Goal: Task Accomplishment & Management: Complete application form

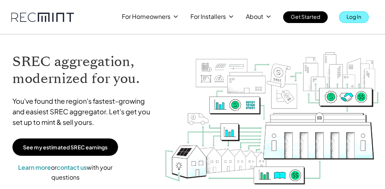
click at [357, 18] on p "Log In" at bounding box center [354, 16] width 15 height 11
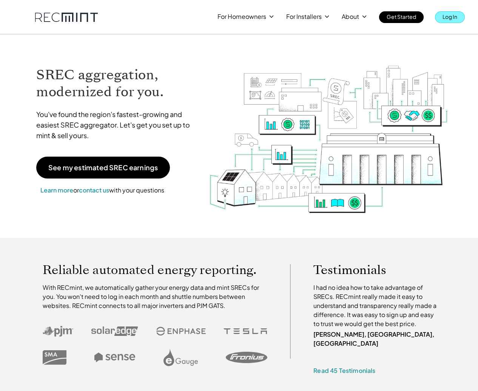
click at [385, 18] on link "Log In" at bounding box center [450, 17] width 30 height 12
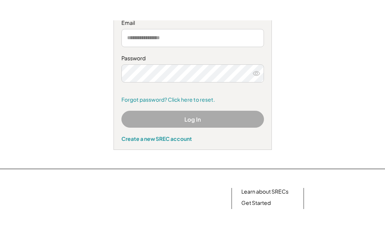
scroll to position [105, 0]
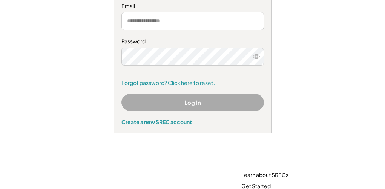
type input "**********"
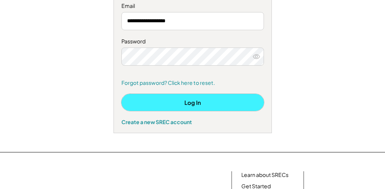
click at [238, 99] on button "Log In" at bounding box center [193, 102] width 143 height 17
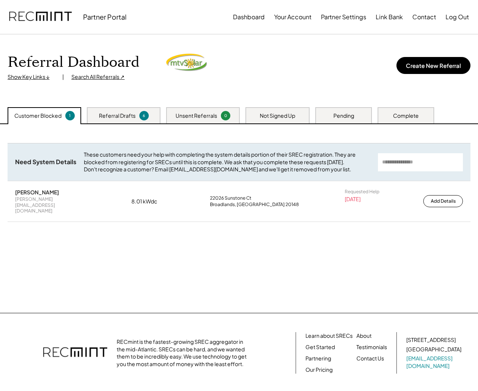
click at [131, 115] on div "Referral Drafts" at bounding box center [117, 116] width 37 height 8
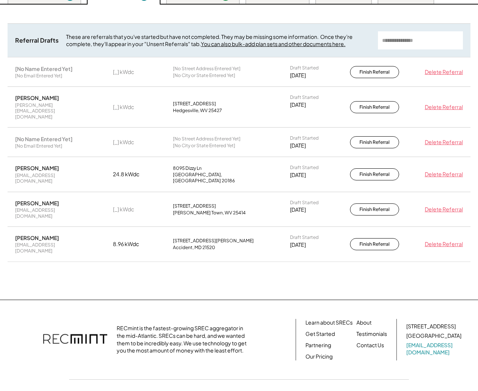
scroll to position [68, 0]
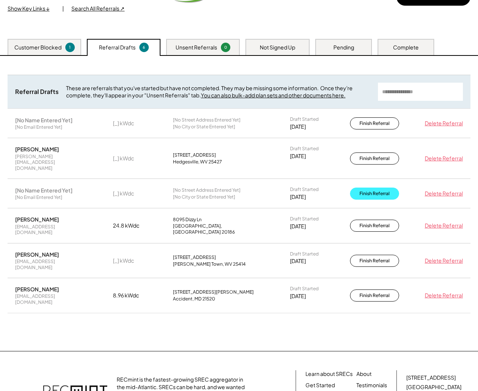
click at [373, 188] on button "Finish Referral" at bounding box center [374, 194] width 49 height 12
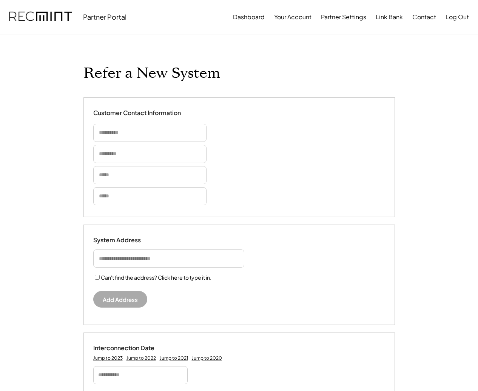
select select "**********"
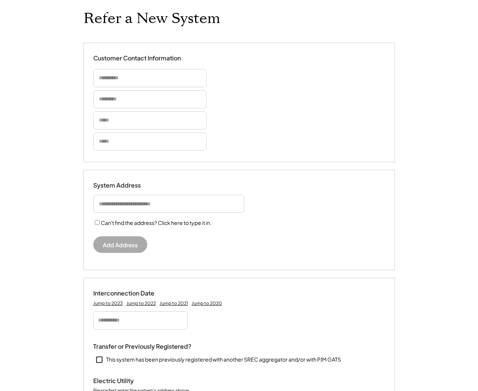
scroll to position [53, 0]
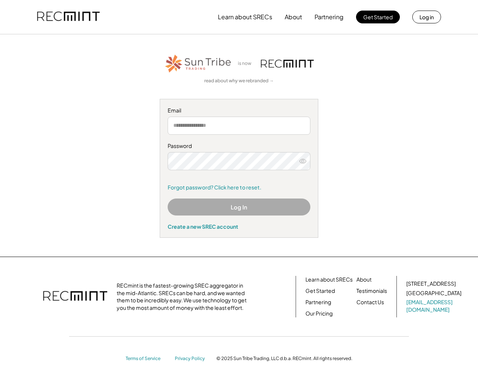
type input "**********"
click at [222, 207] on button "Log In" at bounding box center [239, 207] width 143 height 17
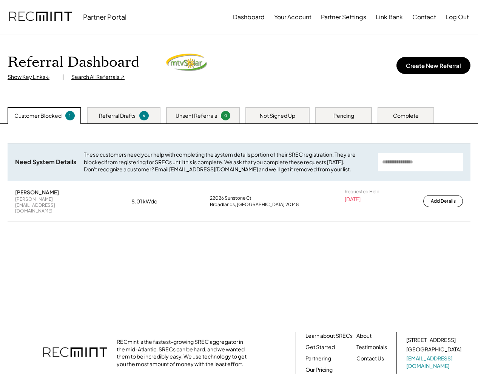
click at [331, 117] on div "Pending" at bounding box center [343, 115] width 57 height 16
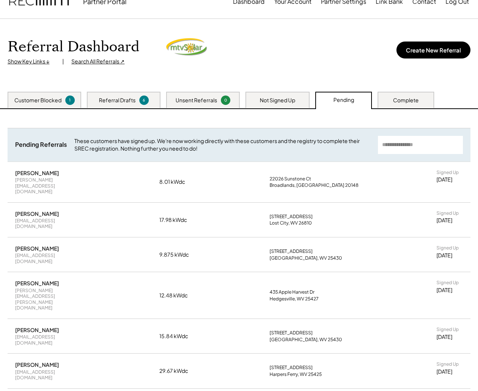
scroll to position [21, 0]
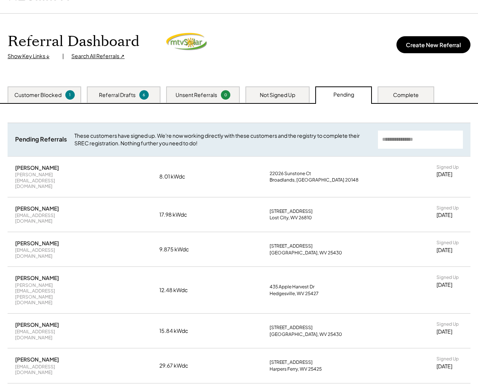
click at [417, 136] on input "input" at bounding box center [420, 140] width 85 height 18
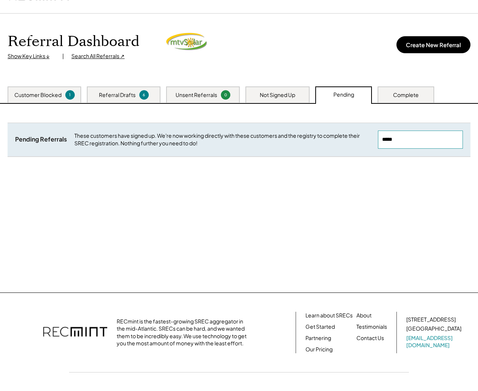
type input "*****"
click at [422, 97] on div "Complete" at bounding box center [405, 94] width 57 height 16
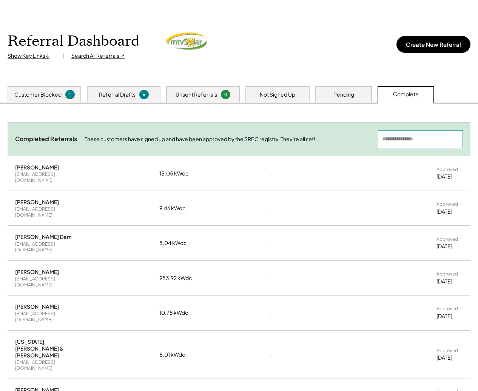
click at [394, 147] on input "input" at bounding box center [420, 139] width 85 height 18
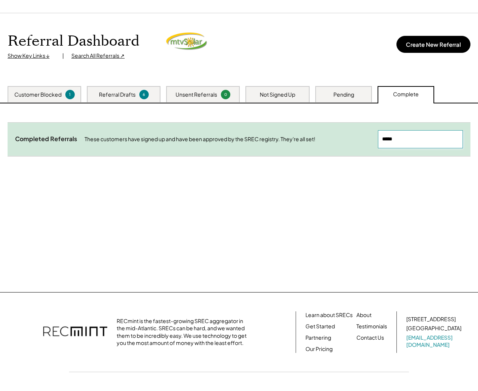
drag, startPoint x: 414, startPoint y: 137, endPoint x: 368, endPoint y: 135, distance: 46.5
click at [368, 135] on div "Completed Referrals These customers have signed up and have been approved by th…" at bounding box center [239, 139] width 463 height 34
click at [418, 138] on input "input" at bounding box center [420, 139] width 85 height 18
click at [404, 137] on input "input" at bounding box center [420, 139] width 85 height 18
type input "****"
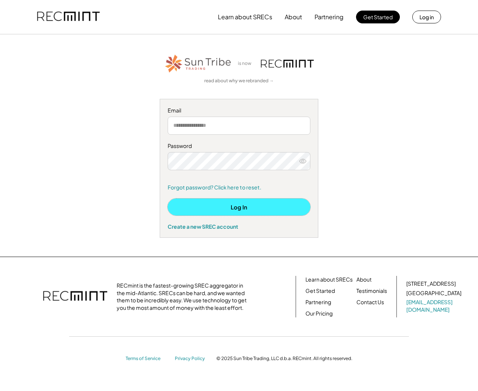
click at [245, 209] on button "Log In" at bounding box center [239, 207] width 143 height 17
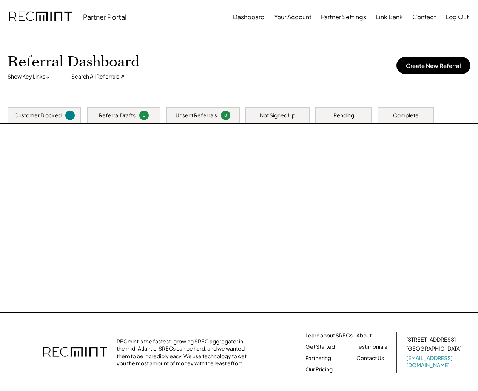
click at [156, 179] on div at bounding box center [239, 218] width 478 height 189
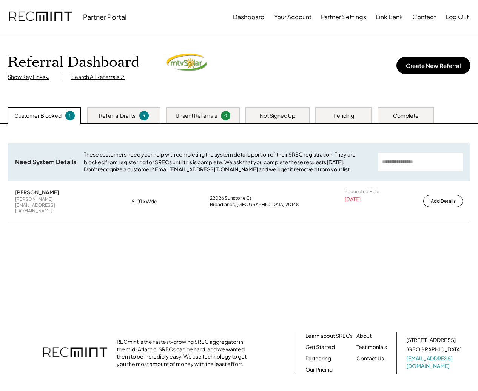
click at [363, 112] on div "Pending" at bounding box center [343, 115] width 57 height 16
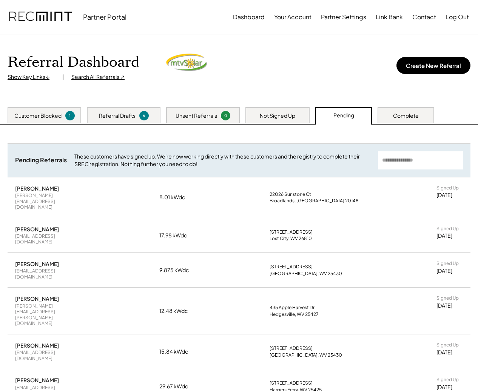
click at [428, 166] on input "input" at bounding box center [420, 160] width 85 height 18
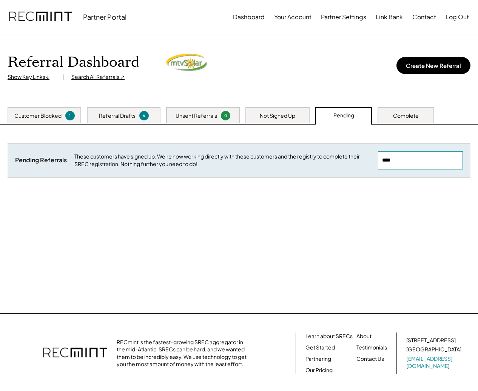
type input "****"
drag, startPoint x: 389, startPoint y: 95, endPoint x: 392, endPoint y: 100, distance: 5.1
click at [389, 95] on div "Referral Dashboard Show Key Links ↓ | Search All Referrals ↗ Create New Referral" at bounding box center [239, 70] width 478 height 73
click at [399, 108] on div "Complete" at bounding box center [405, 115] width 57 height 16
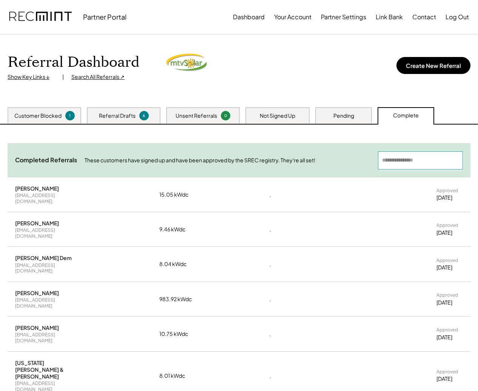
click at [401, 162] on input "input" at bounding box center [420, 160] width 85 height 18
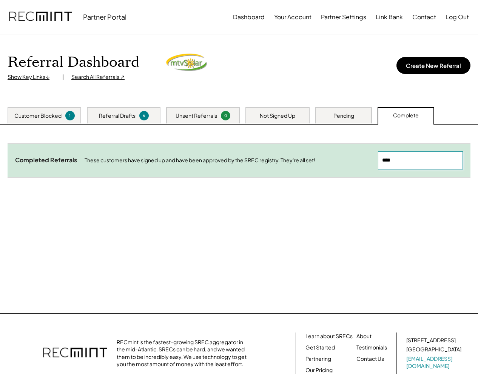
type input "****"
click at [260, 117] on div "Not Signed Up" at bounding box center [277, 116] width 35 height 8
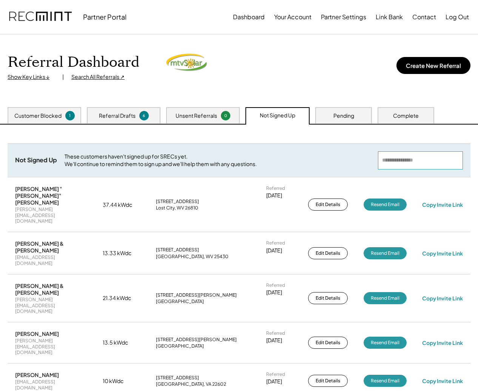
click at [403, 163] on input "input" at bounding box center [420, 160] width 85 height 18
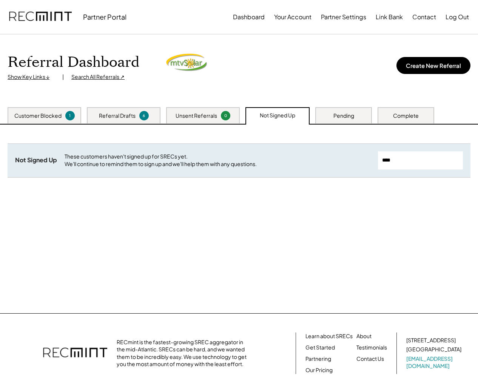
click at [403, 163] on input "input" at bounding box center [420, 160] width 85 height 18
type input "*****"
drag, startPoint x: 419, startPoint y: 153, endPoint x: 360, endPoint y: 154, distance: 58.5
click at [360, 154] on div "Not Signed Up These customers haven't signed up for SRECs yet. We'll continue t…" at bounding box center [239, 160] width 463 height 34
drag, startPoint x: 380, startPoint y: 159, endPoint x: 429, endPoint y: 163, distance: 49.3
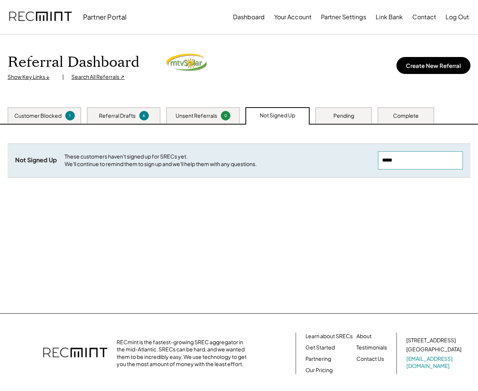
click at [429, 163] on input "input" at bounding box center [420, 160] width 85 height 18
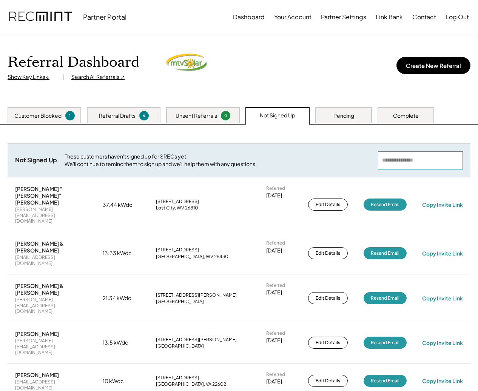
drag, startPoint x: 352, startPoint y: 116, endPoint x: 358, endPoint y: 114, distance: 6.6
click at [354, 116] on div "Pending" at bounding box center [343, 115] width 57 height 16
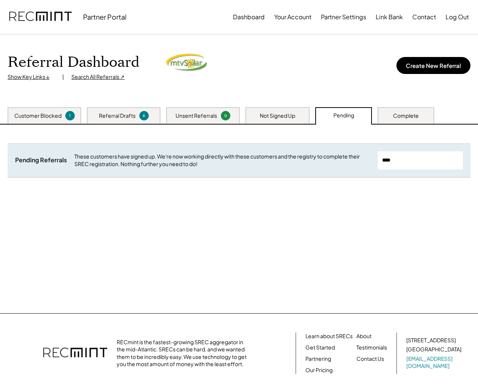
click at [404, 117] on div "Complete" at bounding box center [406, 116] width 26 height 8
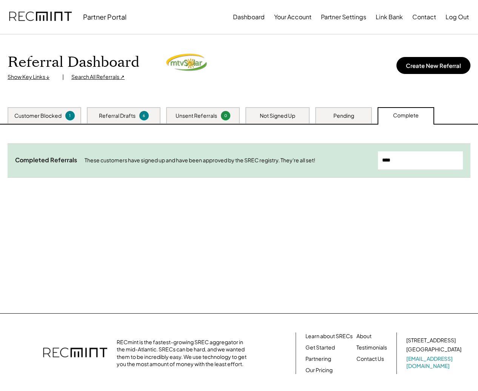
click at [320, 114] on div "Pending" at bounding box center [343, 115] width 57 height 16
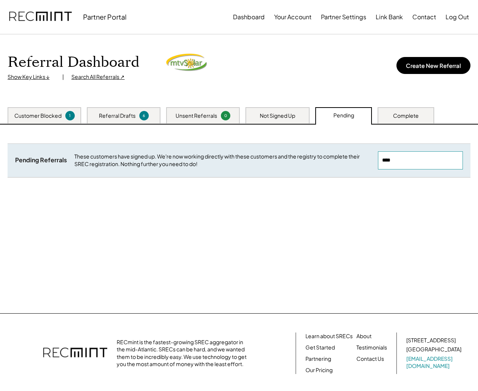
drag, startPoint x: 419, startPoint y: 162, endPoint x: 333, endPoint y: 160, distance: 85.7
click at [334, 162] on div "Pending Referrals These customers have signed up. We're now working directly wi…" at bounding box center [239, 160] width 463 height 34
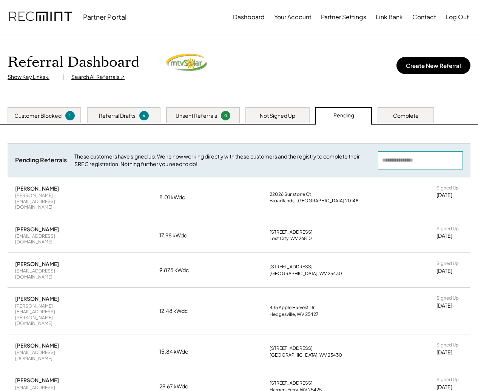
click at [284, 198] on div "Broadlands, VA 20148" at bounding box center [314, 201] width 89 height 6
drag, startPoint x: 190, startPoint y: 189, endPoint x: 161, endPoint y: 189, distance: 29.4
click at [190, 194] on div "8.01 kWdc" at bounding box center [178, 198] width 38 height 8
drag, startPoint x: 161, startPoint y: 189, endPoint x: 65, endPoint y: 180, distance: 96.3
click at [160, 194] on div "8.01 kWdc" at bounding box center [178, 198] width 38 height 8
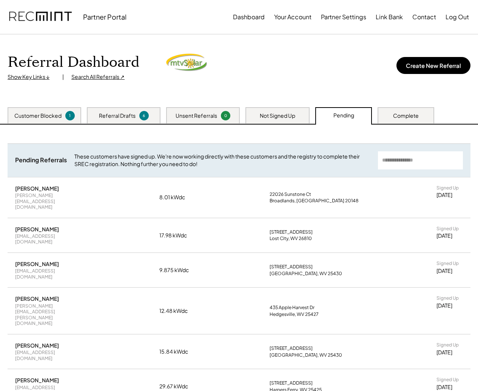
drag, startPoint x: 48, startPoint y: 181, endPoint x: 45, endPoint y: 186, distance: 5.8
click at [48, 182] on div "Srinidhi Narayan srinidhi.narayan@gmail.com 8.01 kWdc 22026 Sunstone Ct Broadla…" at bounding box center [239, 197] width 463 height 40
click at [41, 189] on div "Srinidhi Narayan" at bounding box center [37, 188] width 44 height 7
drag, startPoint x: 41, startPoint y: 189, endPoint x: 167, endPoint y: 188, distance: 125.7
click at [61, 186] on div "Srinidhi Narayan srinidhi.narayan@gmail.com" at bounding box center [51, 197] width 72 height 25
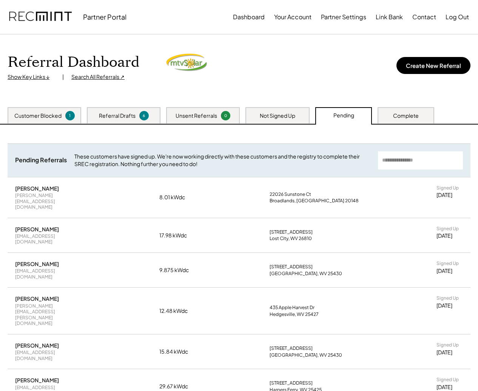
click at [169, 194] on div "8.01 kWdc" at bounding box center [178, 198] width 38 height 8
drag, startPoint x: 241, startPoint y: 194, endPoint x: 279, endPoint y: 189, distance: 38.1
click at [243, 194] on div "Srinidhi Narayan srinidhi.narayan@gmail.com 8.01 kWdc 22026 Sunstone Ct Broadla…" at bounding box center [239, 197] width 463 height 40
click at [296, 191] on div "22026 Sunstone Ct" at bounding box center [291, 194] width 42 height 6
click at [403, 117] on div "Complete" at bounding box center [406, 116] width 26 height 8
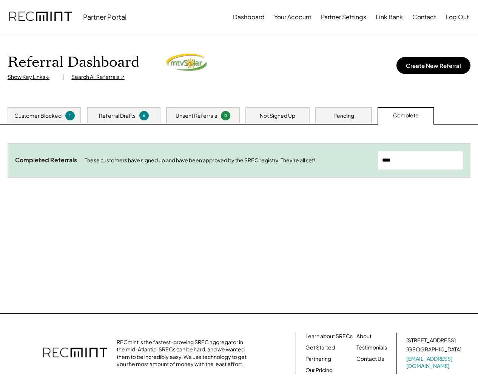
click at [276, 112] on div "Not Signed Up" at bounding box center [277, 116] width 35 height 8
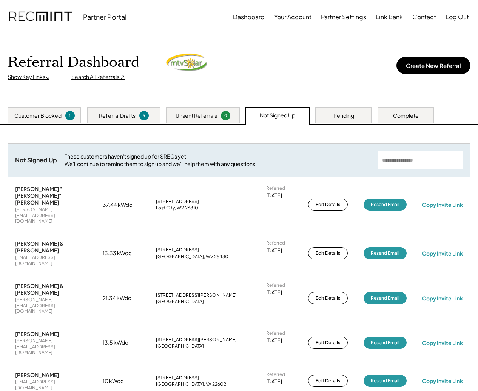
click at [109, 115] on div "Referral Drafts" at bounding box center [117, 116] width 37 height 8
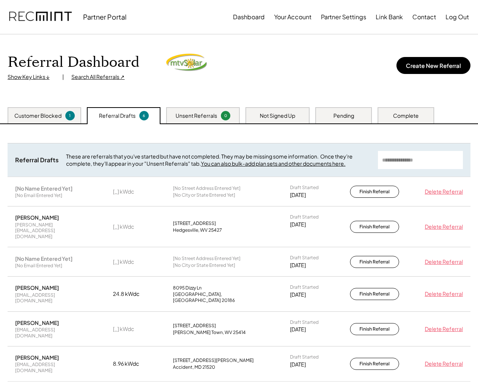
click at [188, 117] on div "Unsent Referrals" at bounding box center [197, 116] width 42 height 8
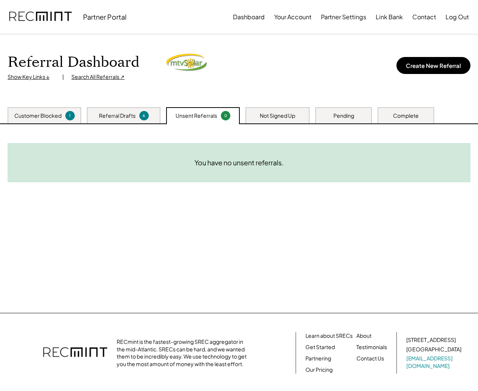
click at [44, 112] on div "Customer Blocked" at bounding box center [37, 116] width 47 height 8
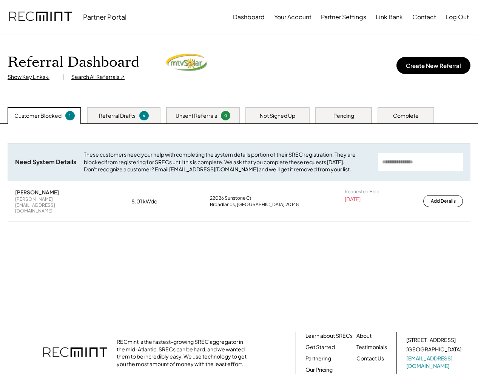
click at [148, 112] on div "Referral Drafts 6" at bounding box center [124, 115] width 74 height 16
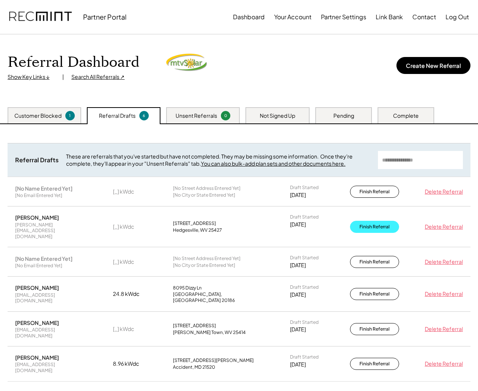
click at [370, 221] on button "Finish Referral" at bounding box center [374, 227] width 49 height 12
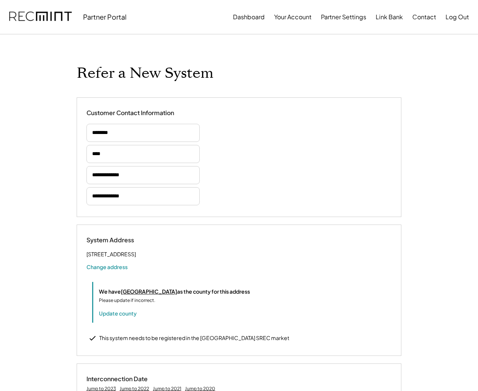
select select "**********"
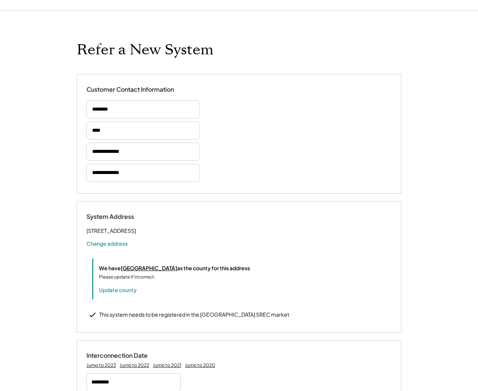
select select "**********"
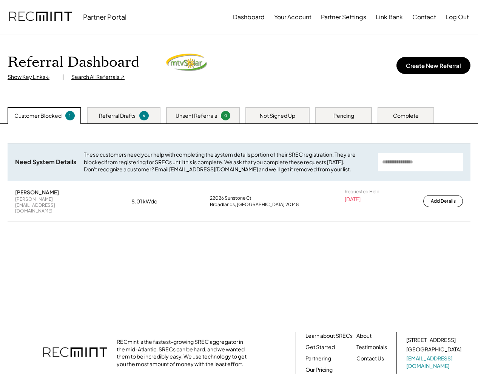
click at [150, 116] on div "Referral Drafts 6" at bounding box center [124, 115] width 74 height 16
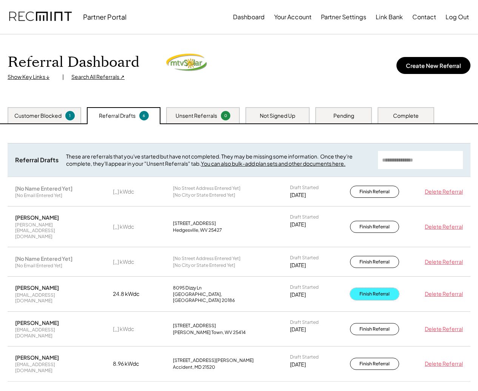
click at [373, 288] on button "Finish Referral" at bounding box center [374, 294] width 49 height 12
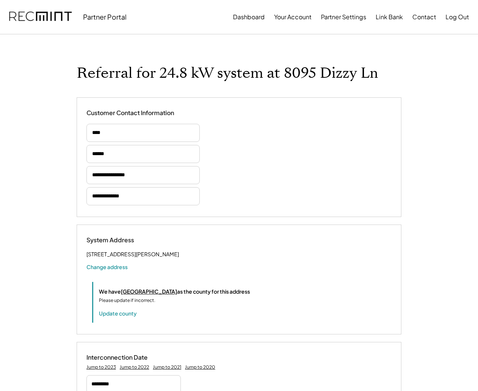
select select "**********"
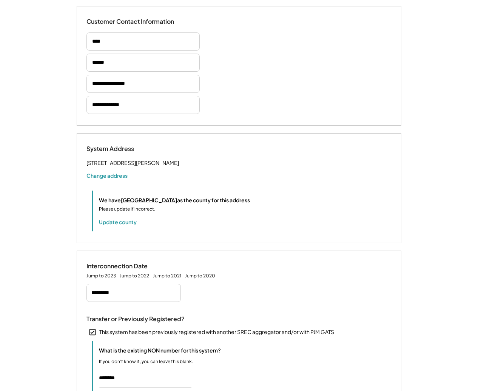
select select "**********"
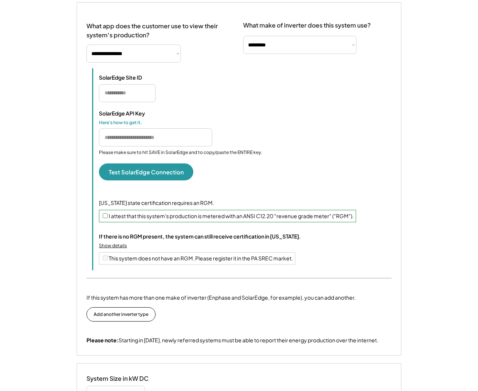
scroll to position [603, 0]
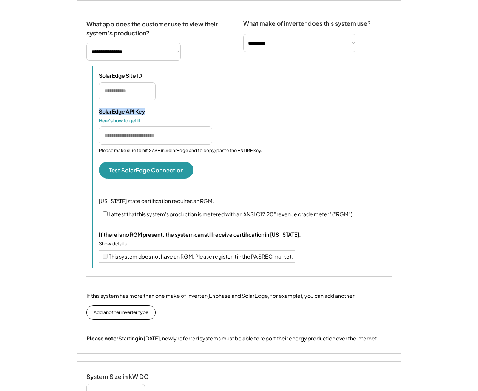
drag, startPoint x: 152, startPoint y: 119, endPoint x: 100, endPoint y: 120, distance: 52.9
click at [100, 115] on div "SolarEdge API Key" at bounding box center [136, 111] width 75 height 7
copy div "SolarEdge API Key"
drag, startPoint x: 140, startPoint y: 84, endPoint x: 144, endPoint y: 83, distance: 4.5
click at [140, 79] on div "SolarEdge Site ID" at bounding box center [136, 75] width 75 height 7
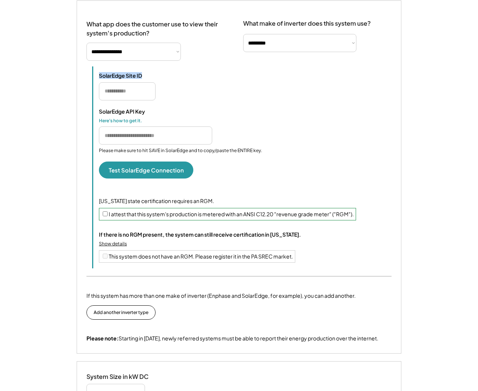
drag, startPoint x: 148, startPoint y: 84, endPoint x: 99, endPoint y: 84, distance: 49.1
click at [99, 79] on div "SolarEdge Site ID" at bounding box center [136, 75] width 75 height 7
copy div "SolarEdge Site ID"
